Goal: Information Seeking & Learning: Learn about a topic

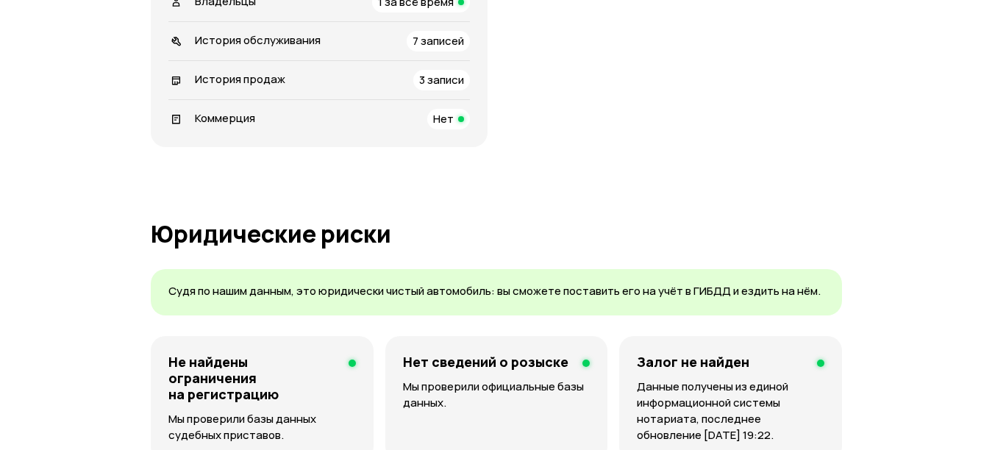
scroll to position [772, 0]
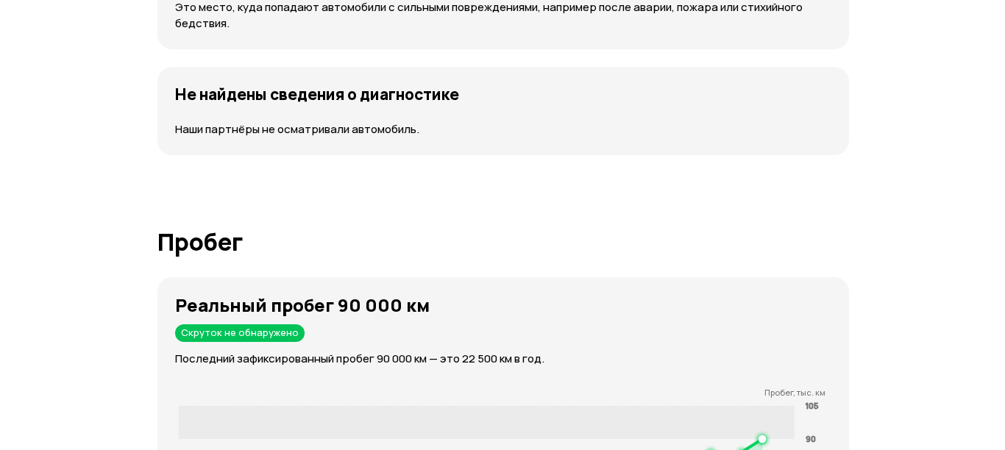
scroll to position [2190, 0]
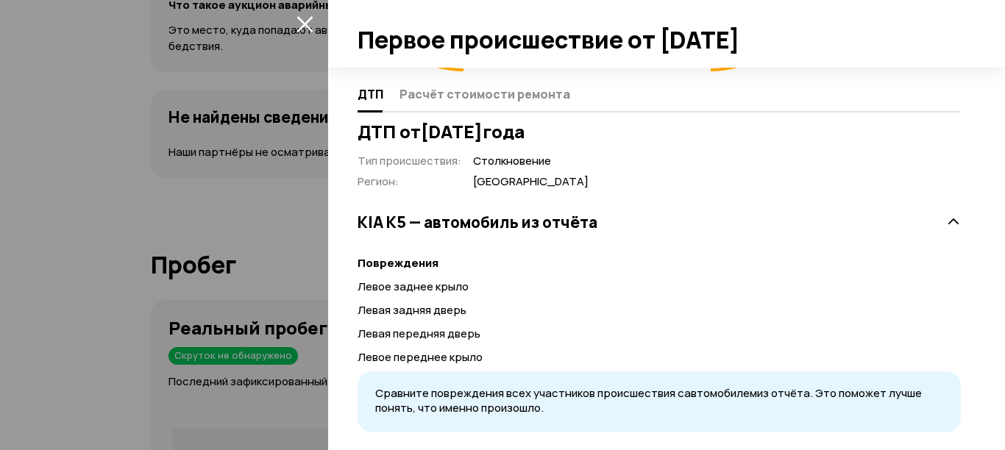
scroll to position [232, 0]
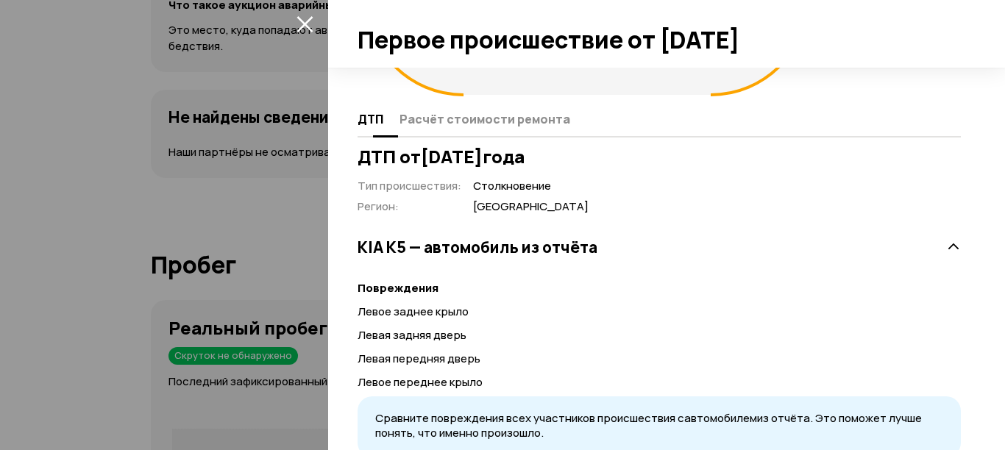
click at [503, 127] on span "Расчёт стоимости ремонта" at bounding box center [484, 119] width 171 height 15
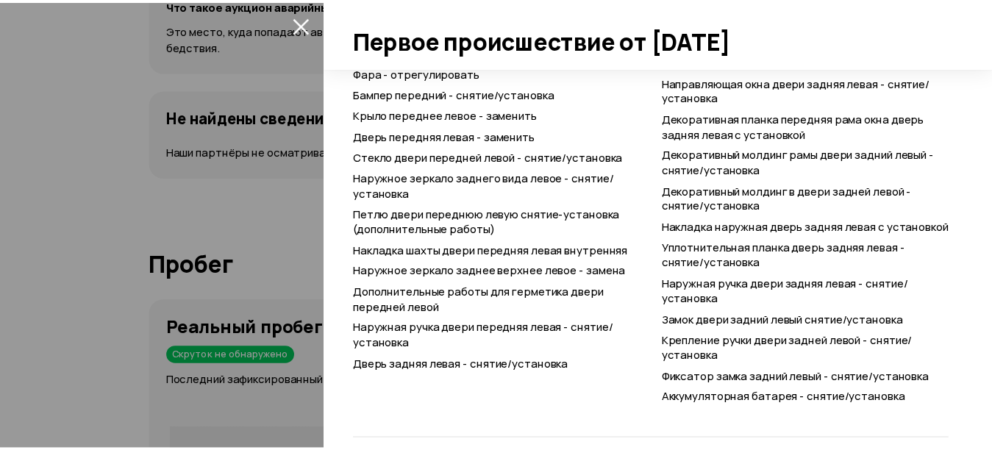
scroll to position [1110, 0]
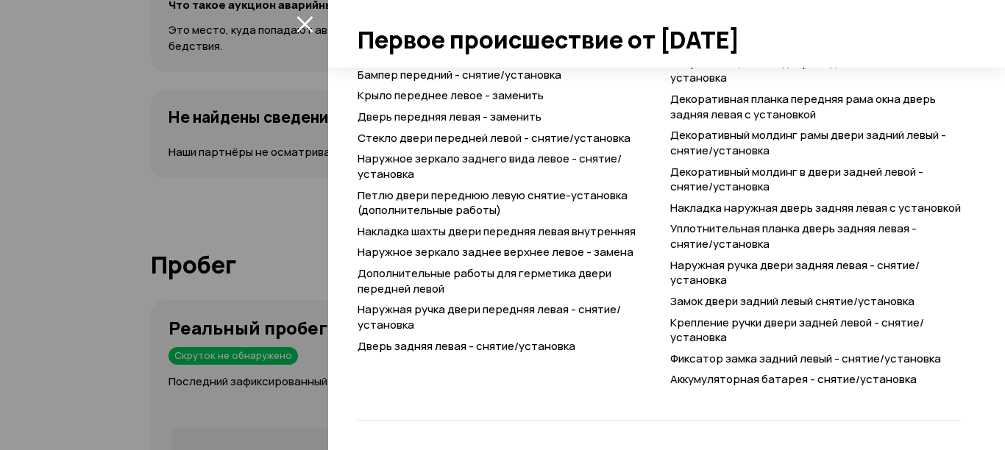
click at [304, 16] on icon "закрыть" at bounding box center [304, 23] width 17 height 17
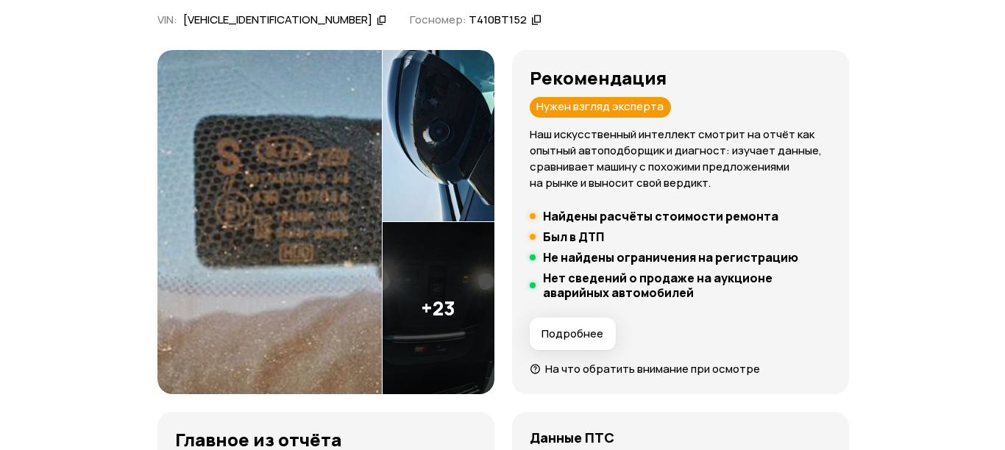
scroll to position [0, 0]
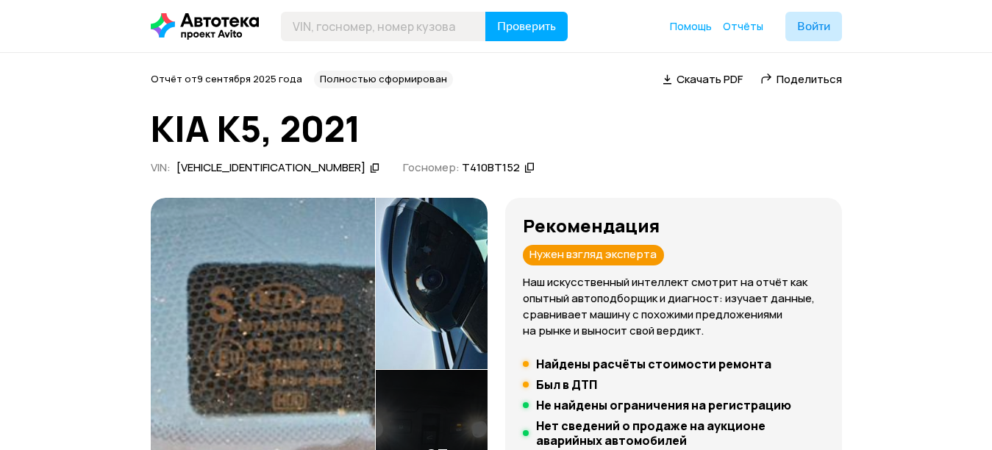
click at [488, 370] on img at bounding box center [432, 456] width 112 height 172
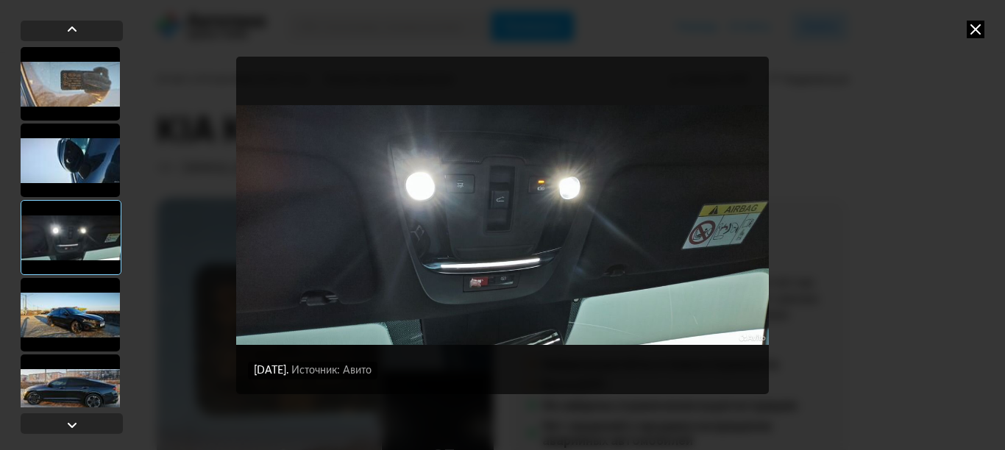
click at [93, 315] on div at bounding box center [70, 315] width 99 height 74
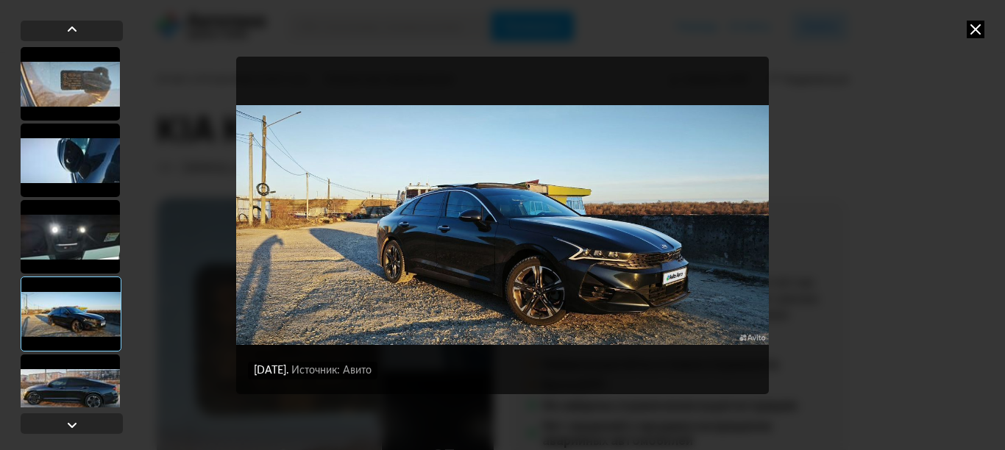
click at [77, 402] on div at bounding box center [70, 392] width 99 height 74
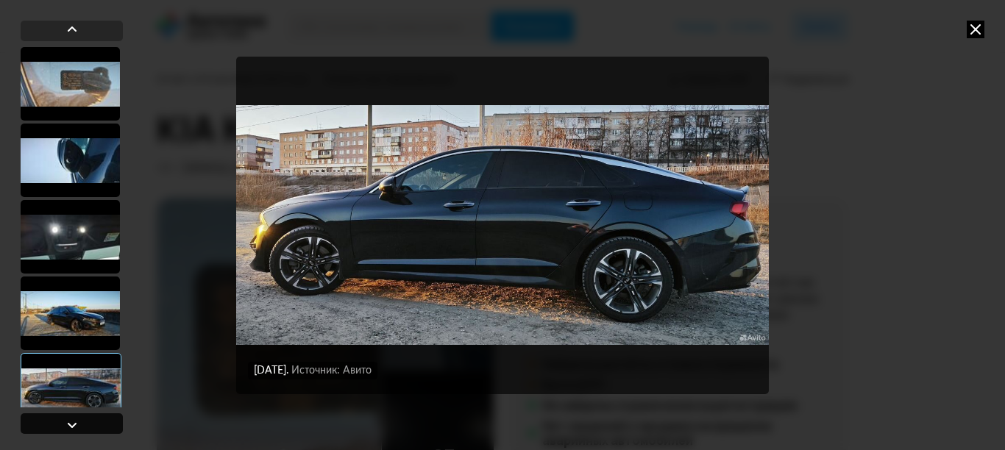
click at [73, 427] on div at bounding box center [72, 425] width 18 height 18
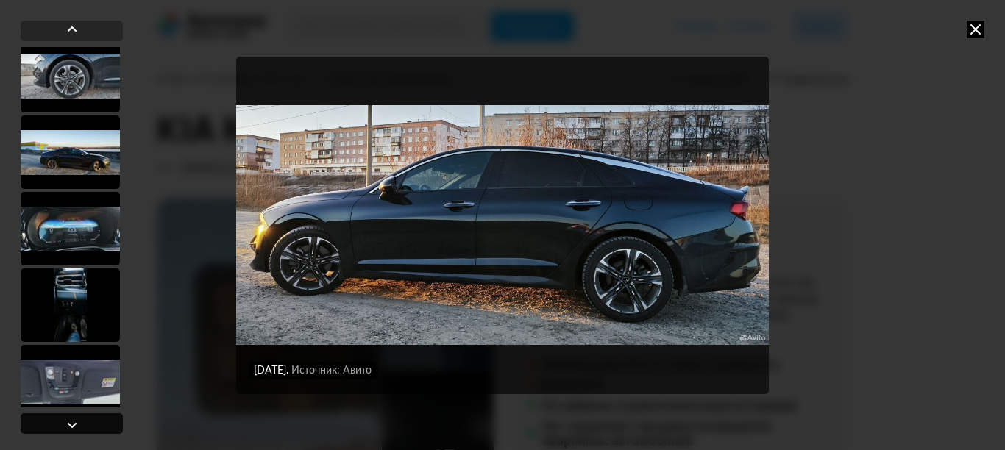
click at [73, 427] on div at bounding box center [72, 425] width 18 height 18
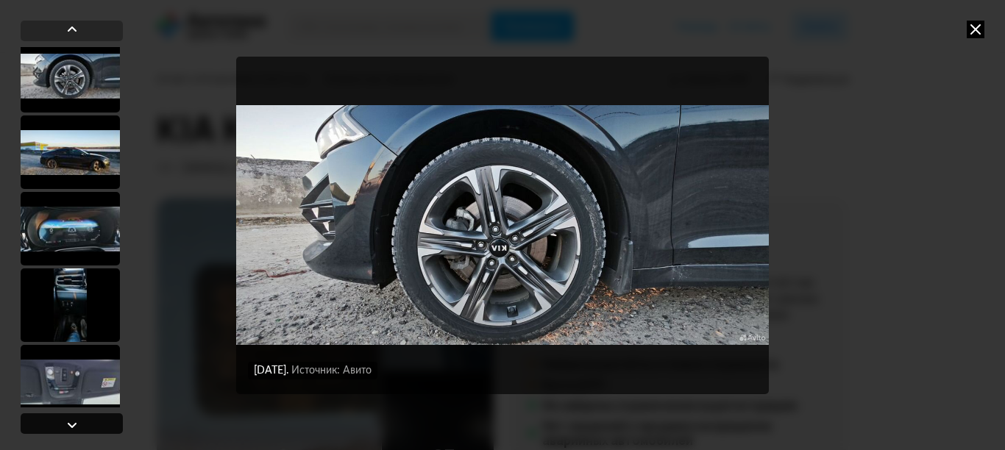
click at [73, 427] on div at bounding box center [72, 425] width 18 height 18
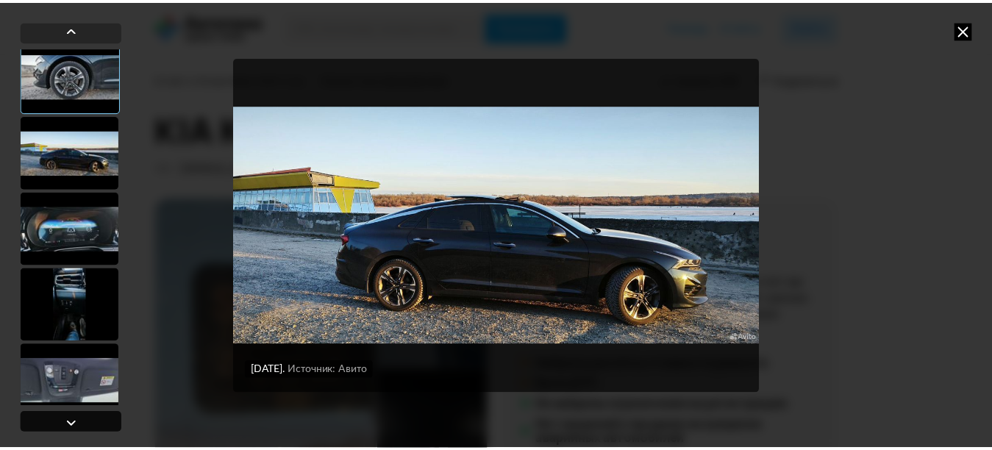
scroll to position [391, 0]
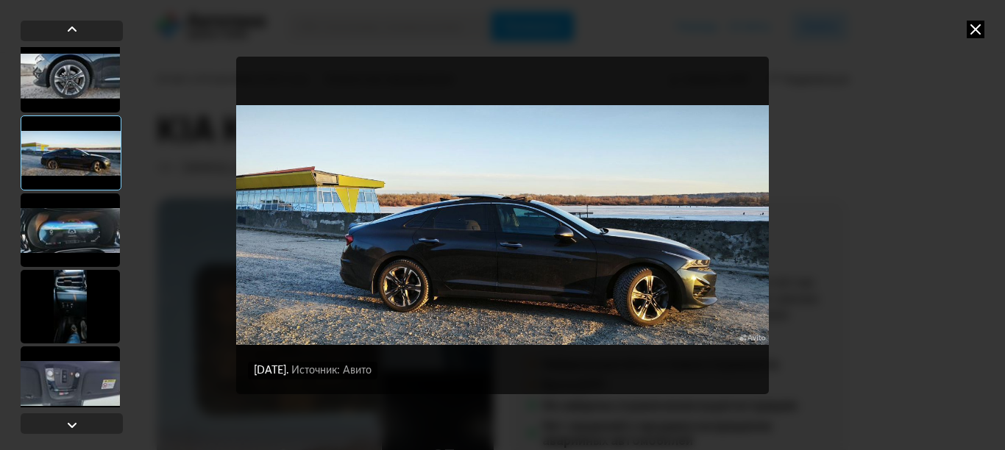
click at [73, 304] on div at bounding box center [70, 307] width 99 height 74
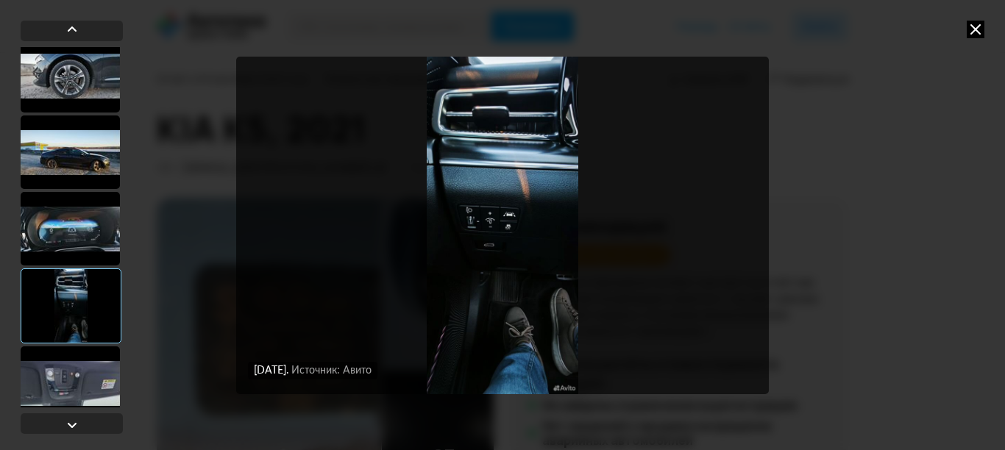
click at [79, 233] on div at bounding box center [70, 229] width 99 height 74
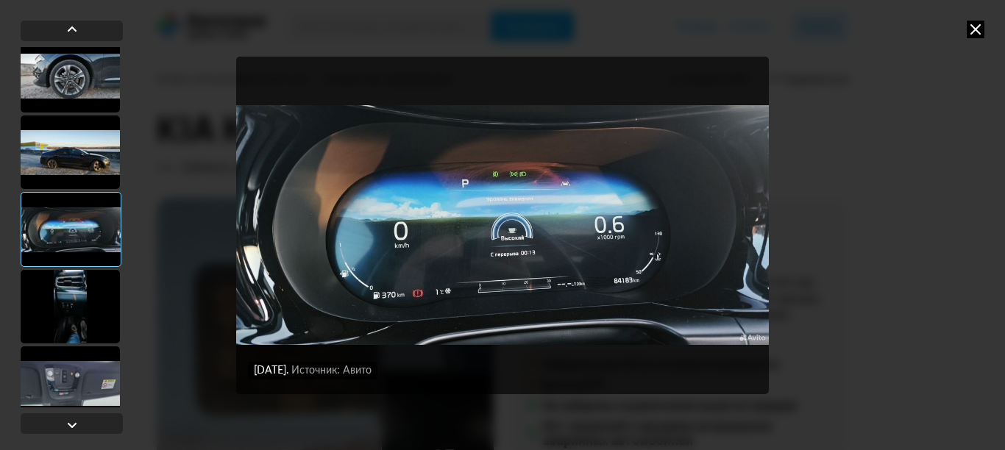
click at [74, 297] on div at bounding box center [70, 307] width 99 height 74
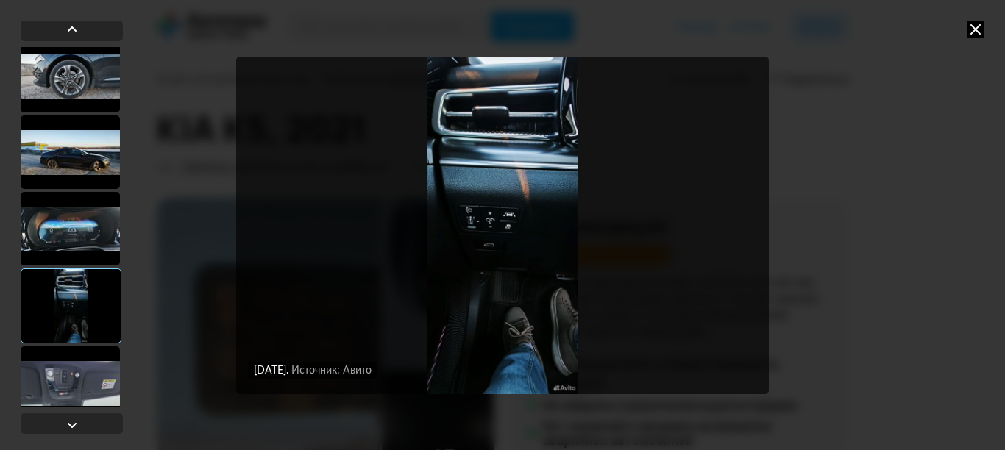
click at [977, 28] on icon at bounding box center [975, 30] width 18 height 18
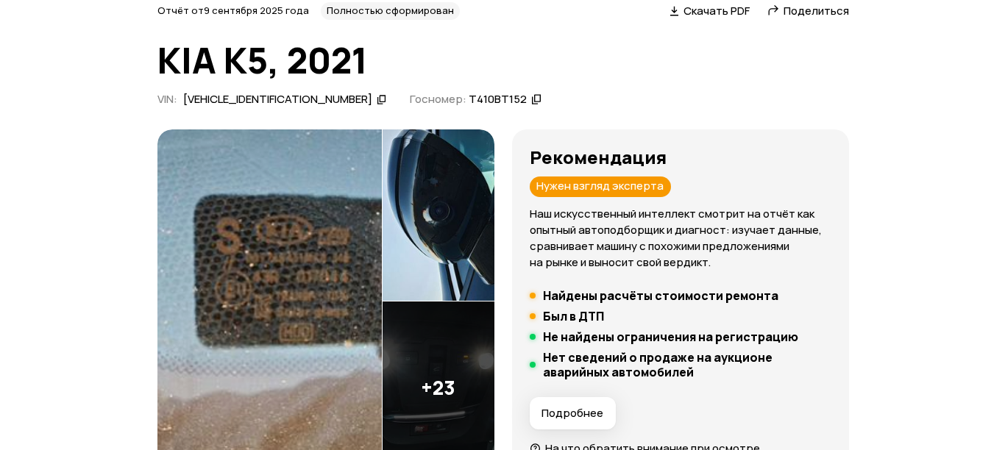
scroll to position [0, 0]
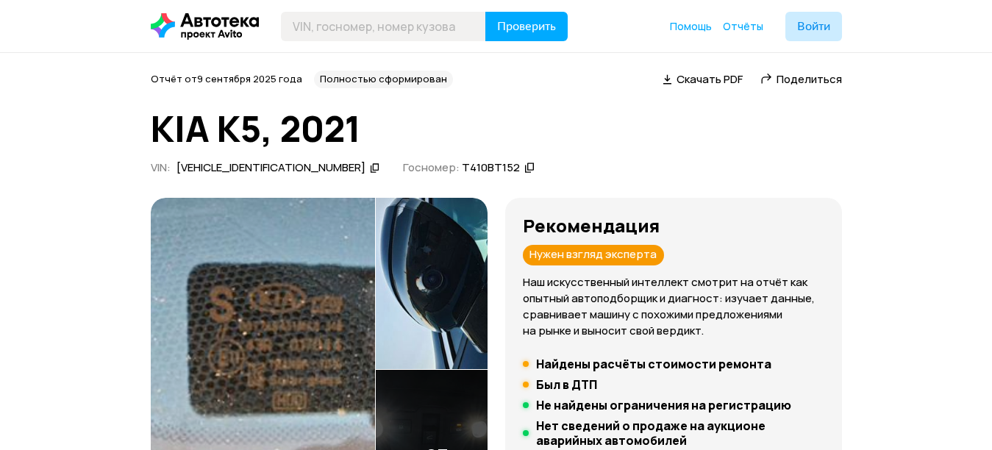
click at [210, 278] on img at bounding box center [263, 370] width 224 height 345
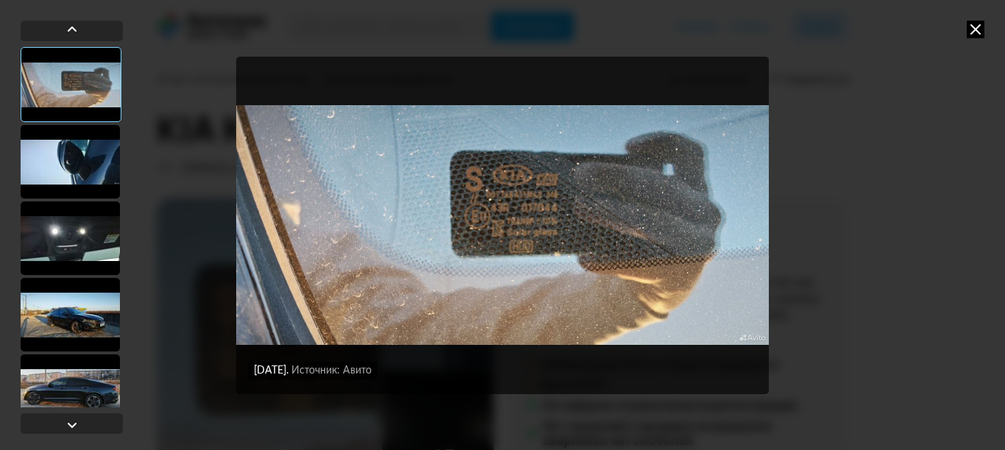
click at [83, 151] on div at bounding box center [70, 162] width 99 height 74
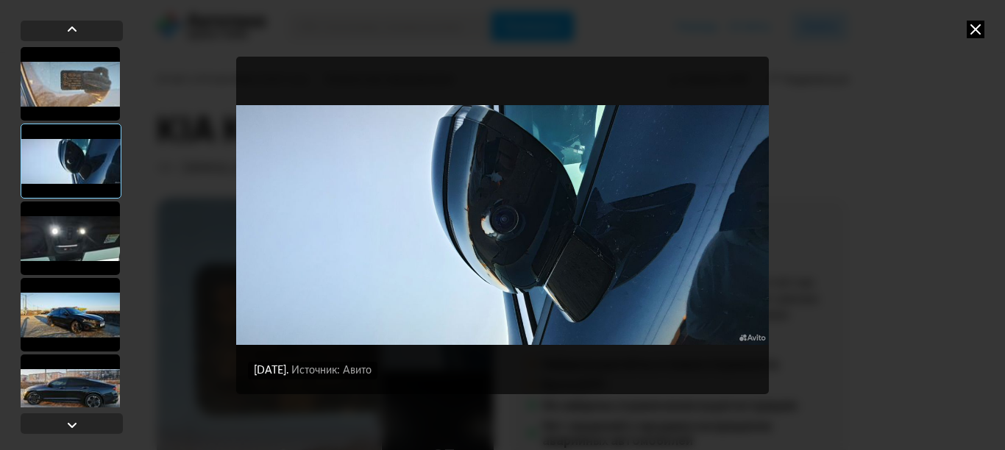
click at [54, 241] on div at bounding box center [70, 239] width 99 height 74
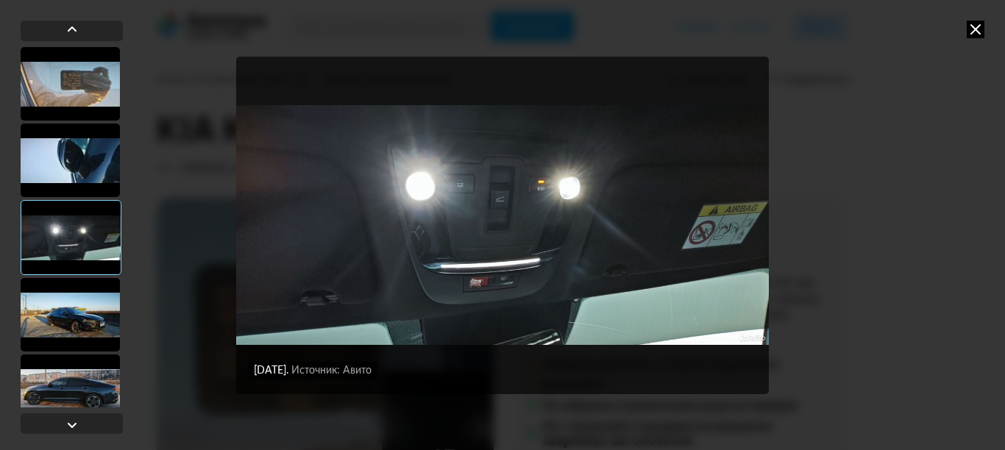
click at [70, 324] on div at bounding box center [70, 315] width 99 height 74
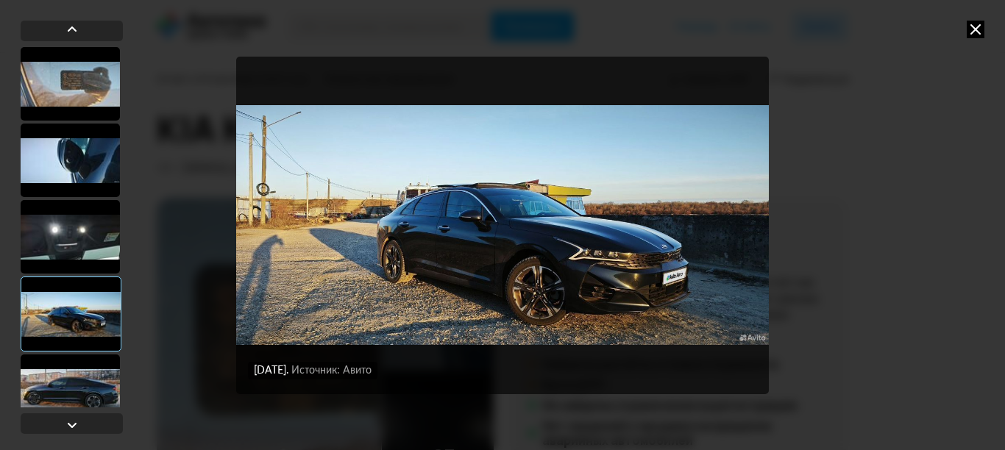
click at [64, 393] on div at bounding box center [70, 392] width 99 height 74
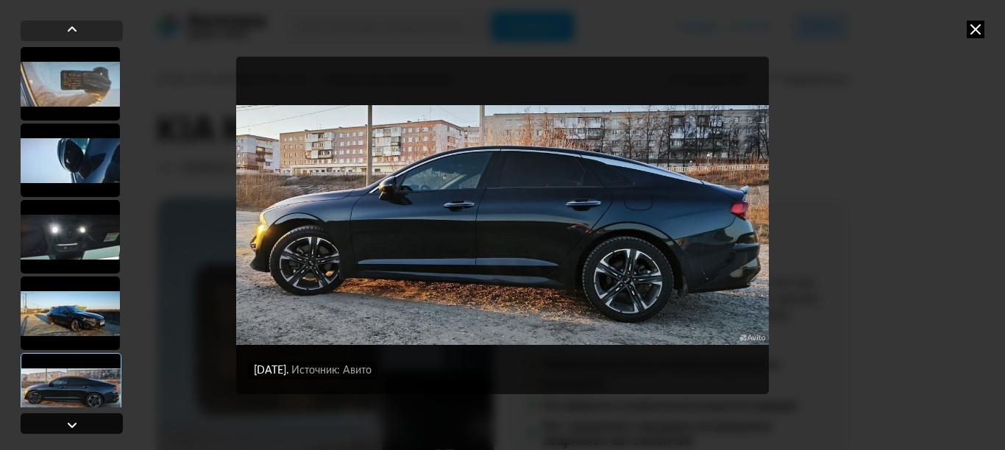
click at [74, 422] on div at bounding box center [72, 425] width 18 height 18
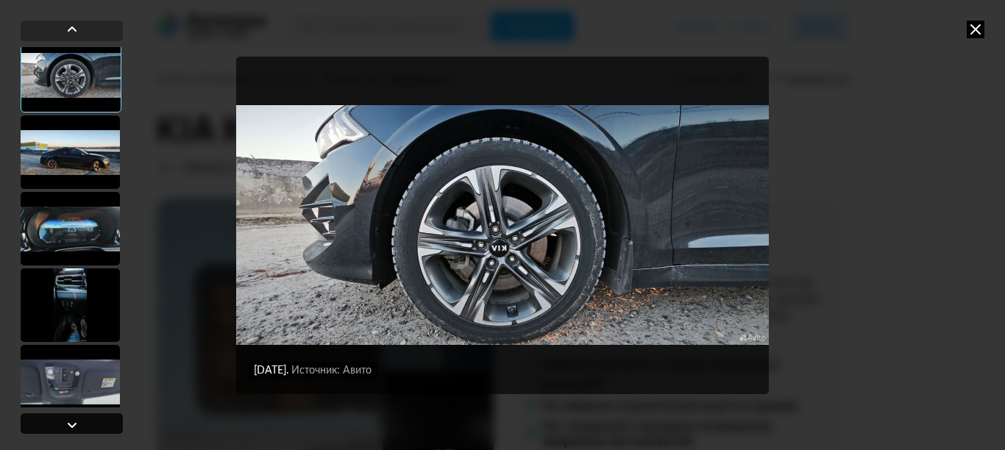
scroll to position [391, 0]
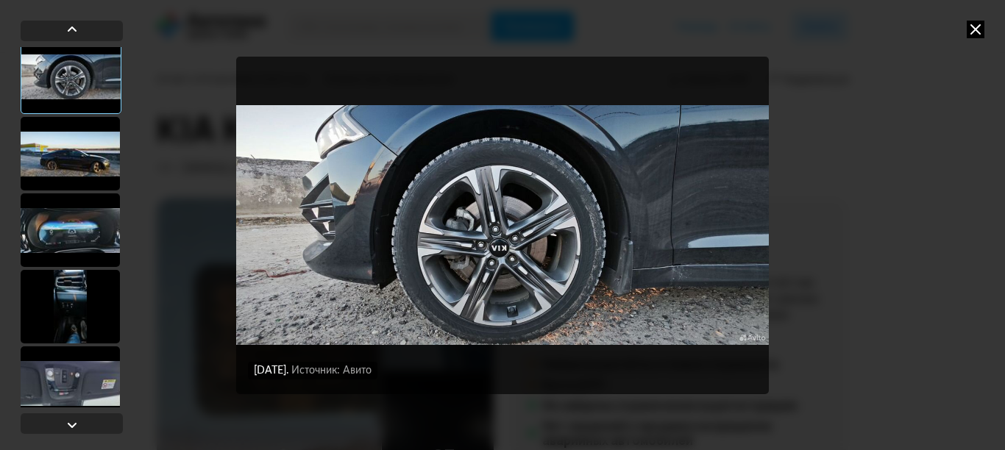
click at [74, 325] on div at bounding box center [70, 307] width 99 height 74
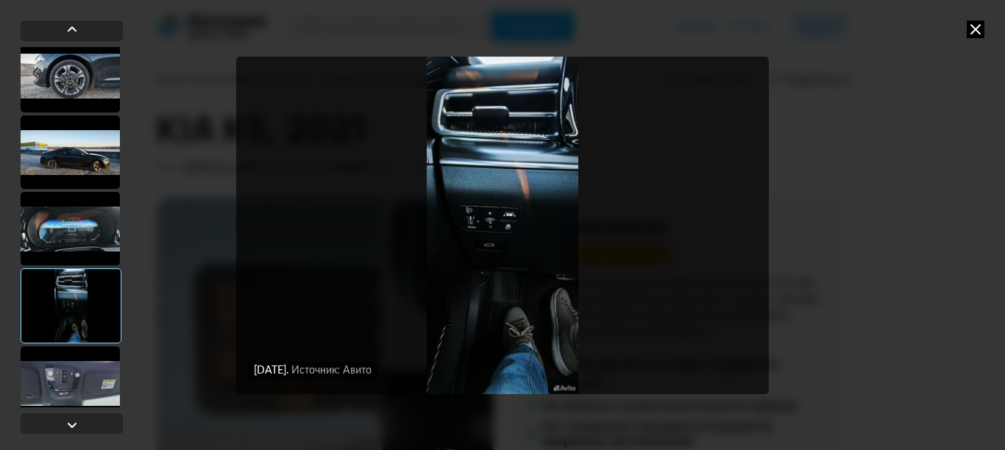
click at [58, 396] on div at bounding box center [70, 383] width 99 height 74
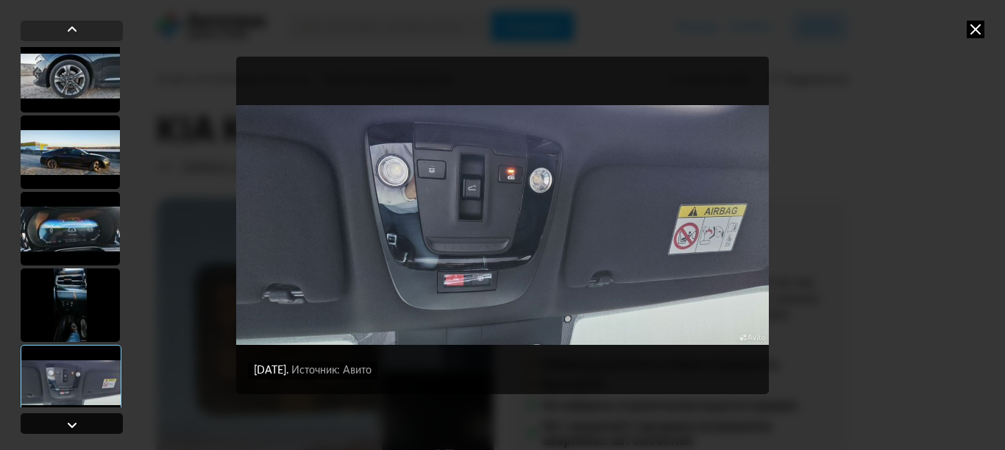
click at [65, 424] on div at bounding box center [72, 425] width 18 height 18
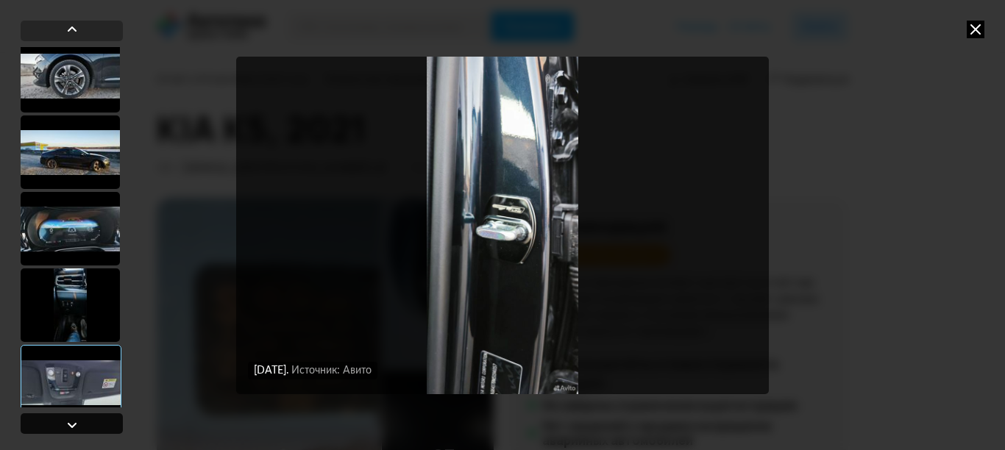
scroll to position [760, 0]
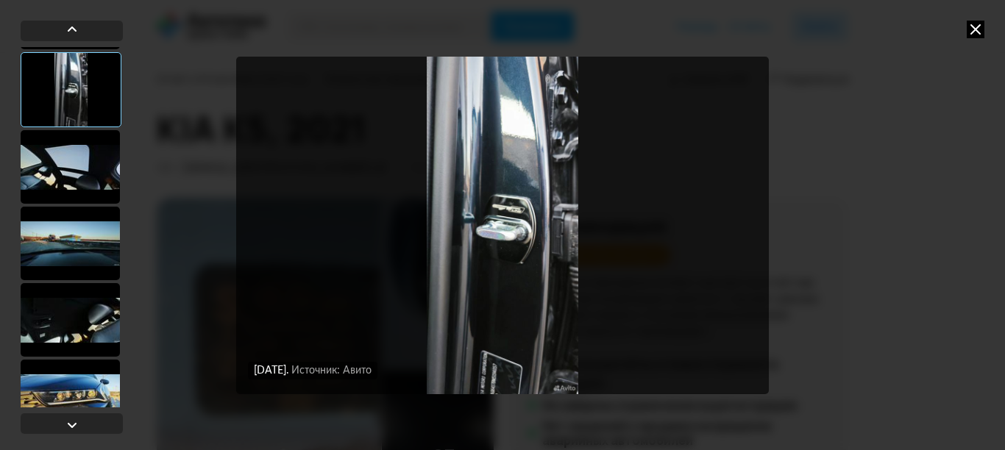
click at [65, 396] on div at bounding box center [70, 397] width 99 height 74
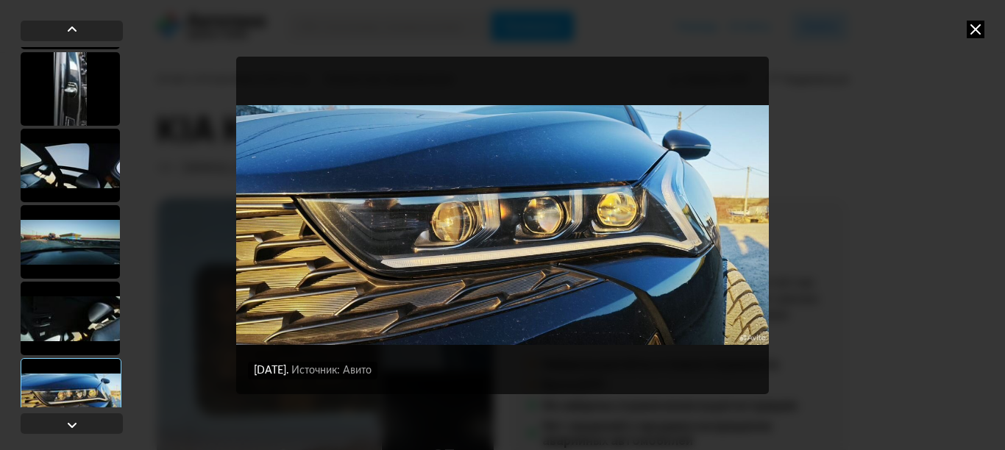
click at [71, 261] on div at bounding box center [70, 242] width 99 height 74
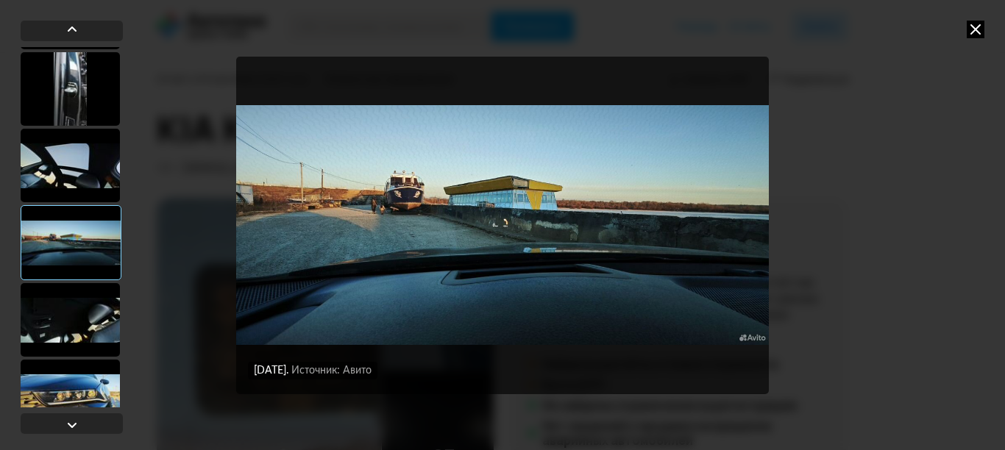
click at [88, 327] on div at bounding box center [70, 320] width 99 height 74
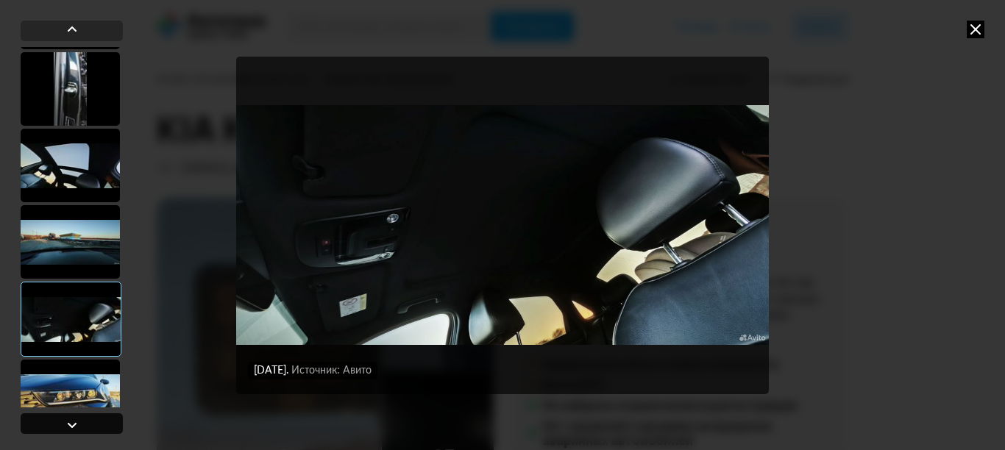
click at [71, 425] on div at bounding box center [72, 425] width 18 height 18
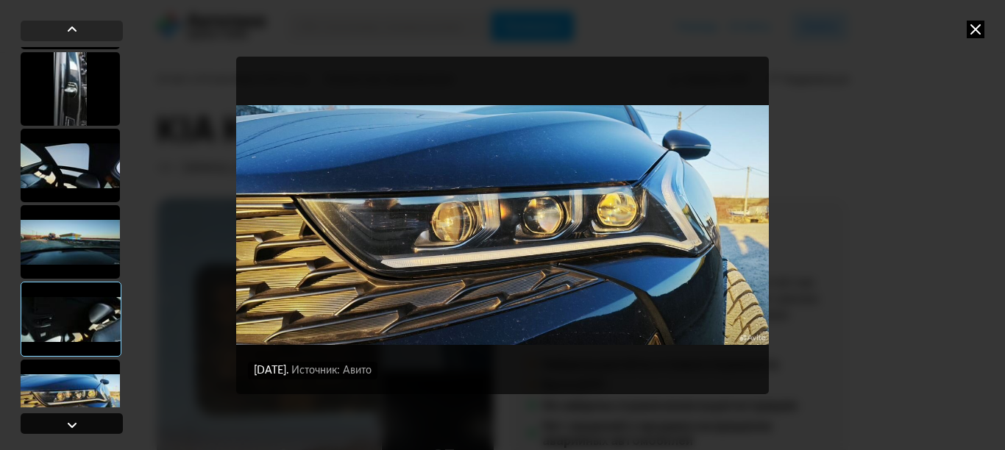
click at [71, 425] on div at bounding box center [72, 425] width 18 height 18
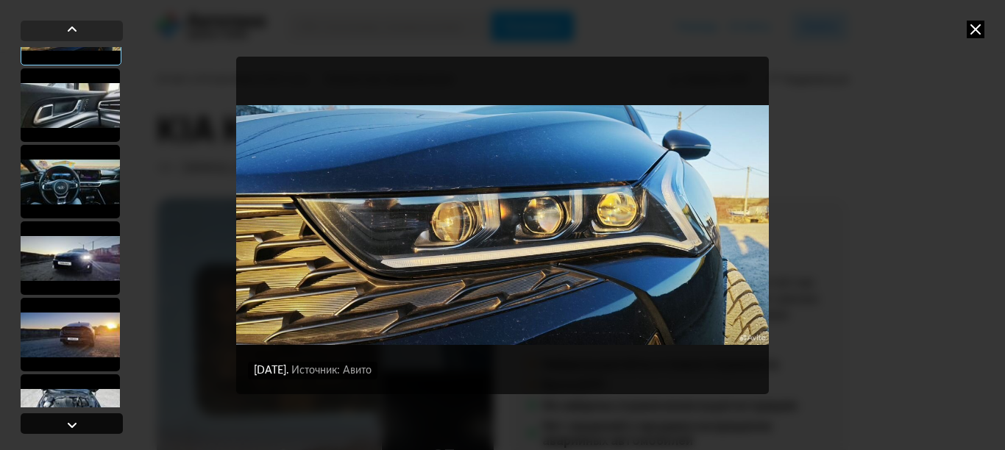
click at [71, 425] on div at bounding box center [72, 425] width 18 height 18
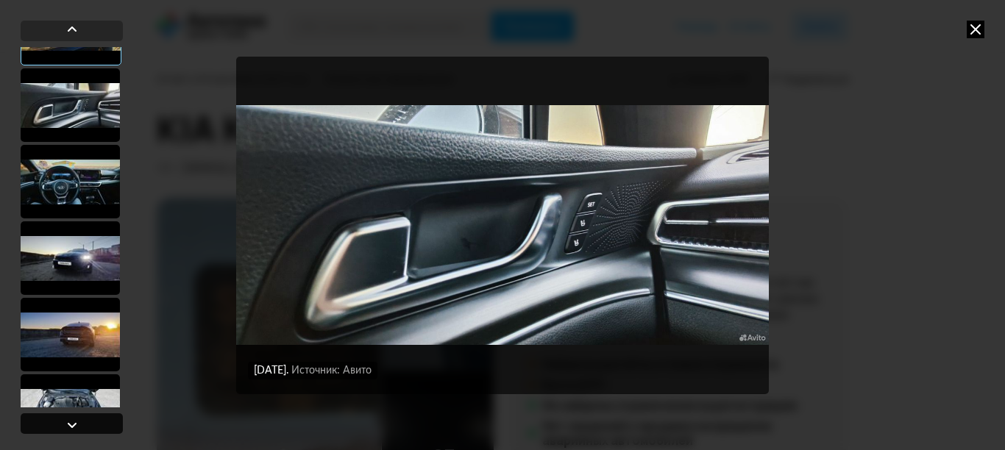
click at [71, 425] on div at bounding box center [72, 425] width 18 height 18
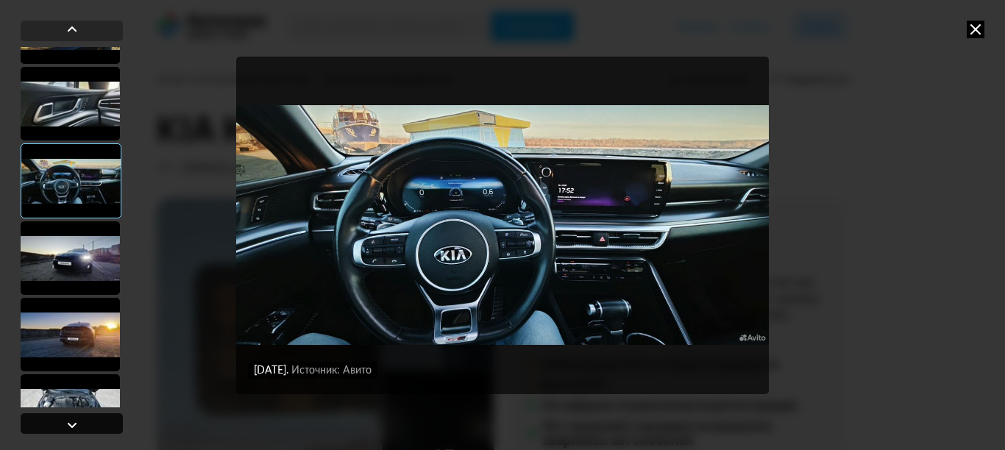
click at [71, 424] on div at bounding box center [72, 425] width 18 height 18
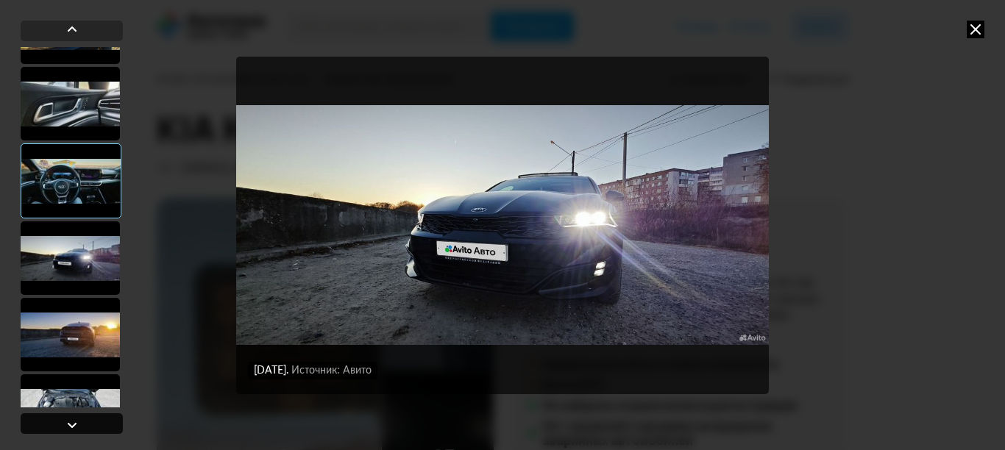
click at [71, 424] on div at bounding box center [72, 425] width 18 height 18
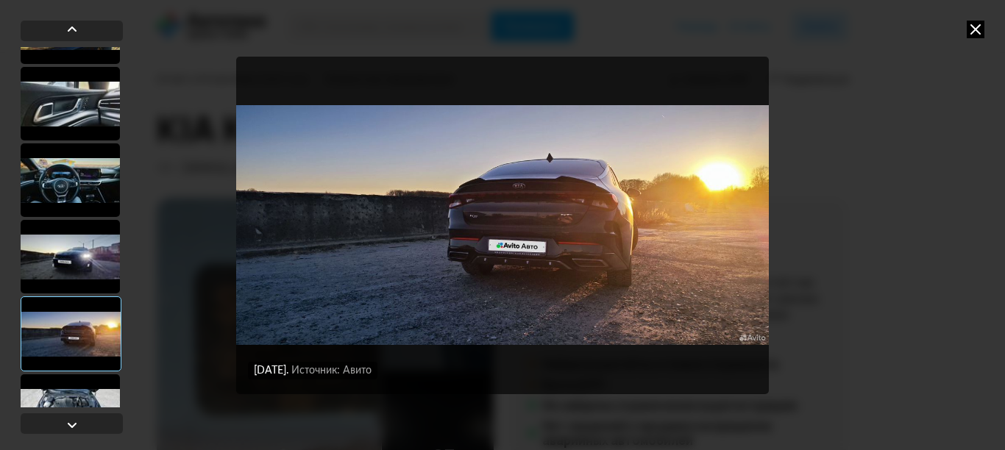
click at [71, 396] on div at bounding box center [70, 411] width 99 height 74
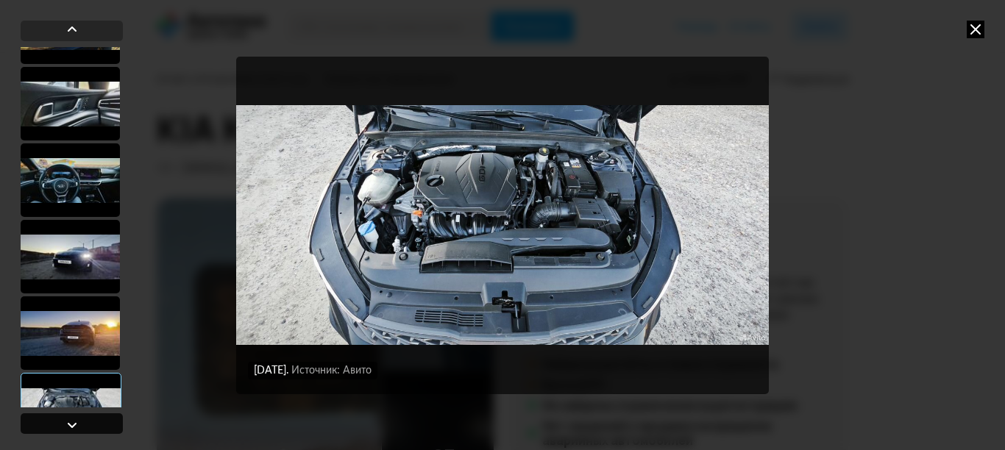
click at [74, 426] on div at bounding box center [72, 425] width 18 height 18
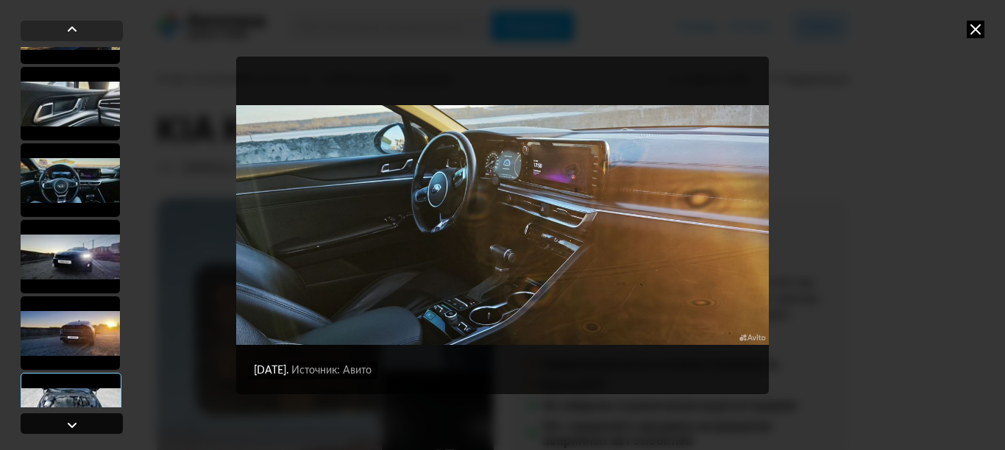
scroll to position [1495, 0]
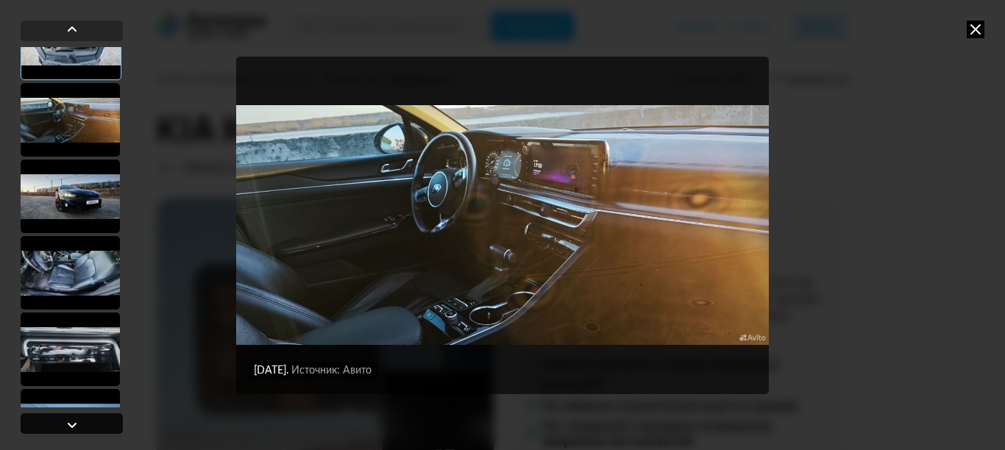
click at [74, 426] on div at bounding box center [72, 425] width 18 height 18
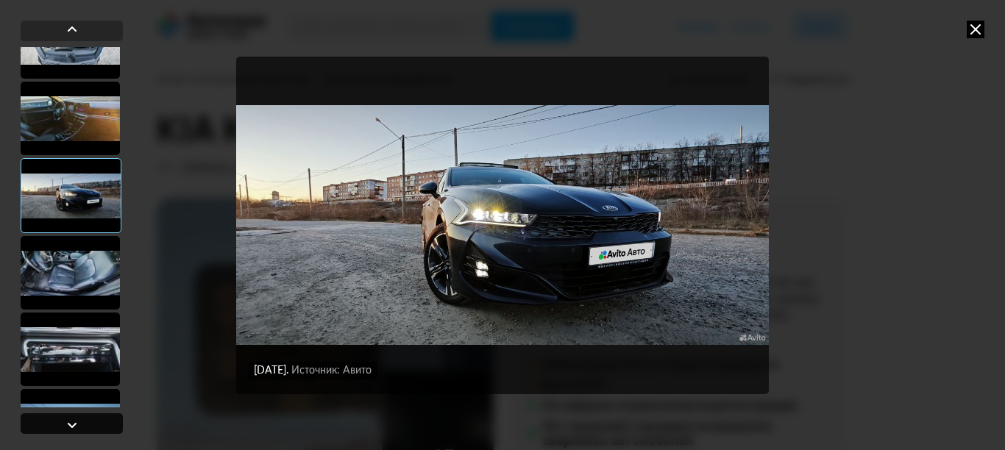
click at [74, 426] on div at bounding box center [72, 425] width 18 height 18
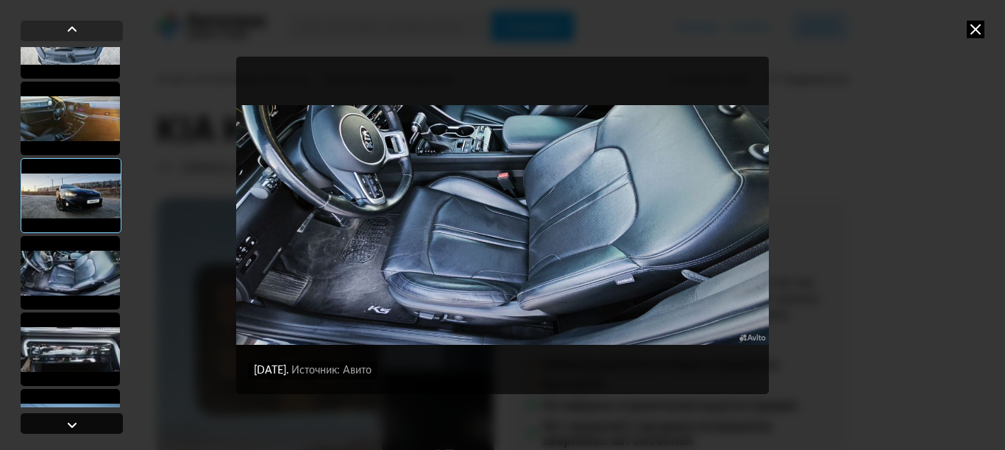
click at [74, 426] on div at bounding box center [72, 425] width 18 height 18
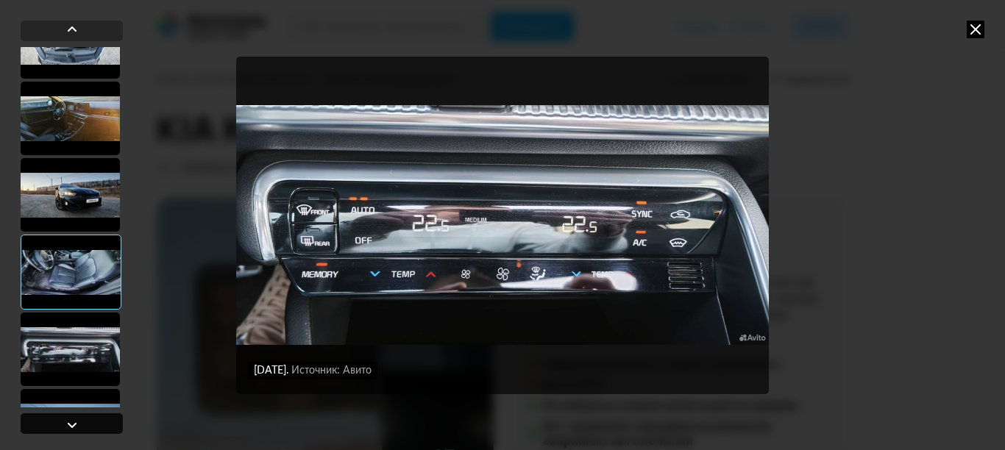
click at [74, 426] on div at bounding box center [72, 425] width 18 height 18
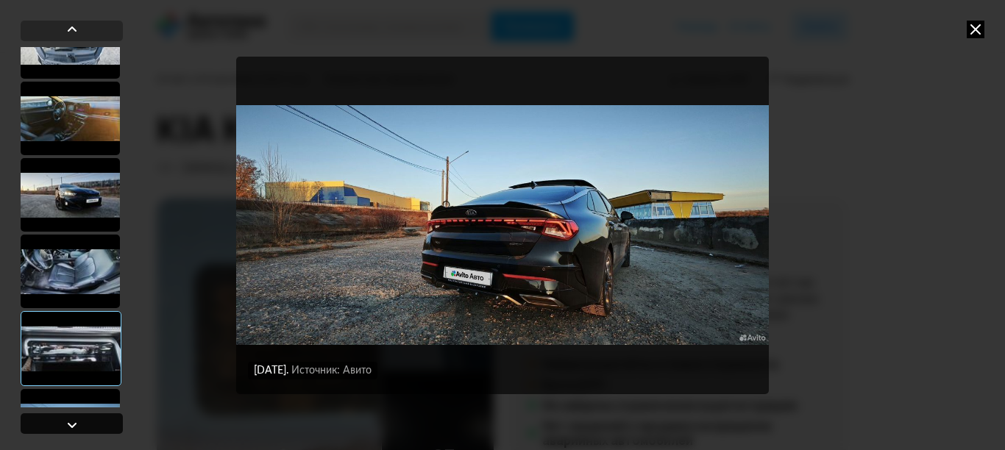
click at [74, 426] on div at bounding box center [72, 425] width 18 height 18
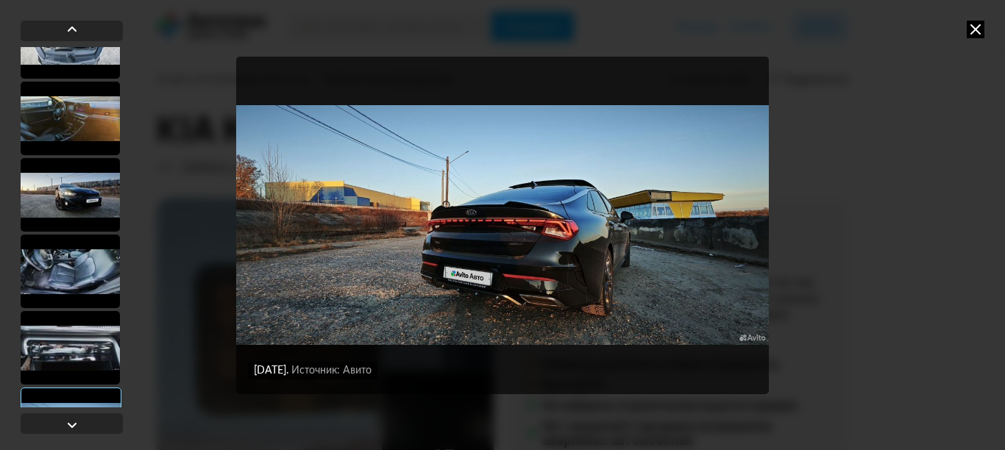
click at [76, 349] on div at bounding box center [70, 348] width 99 height 74
